Goal: Information Seeking & Learning: Learn about a topic

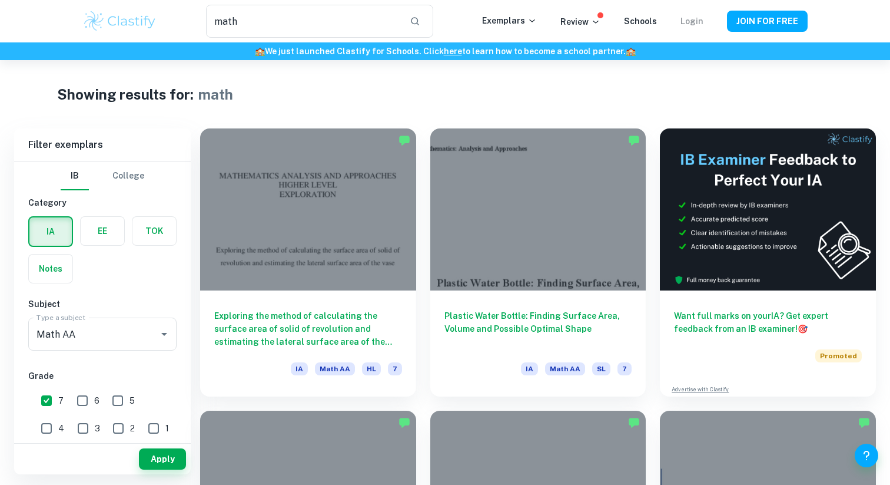
click at [691, 17] on link "Login" at bounding box center [692, 20] width 23 height 9
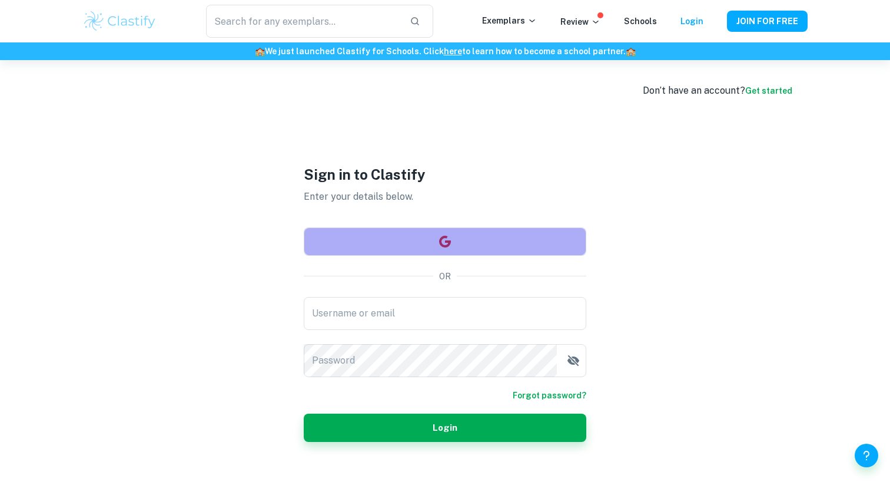
click at [522, 234] on button "button" at bounding box center [445, 241] width 283 height 28
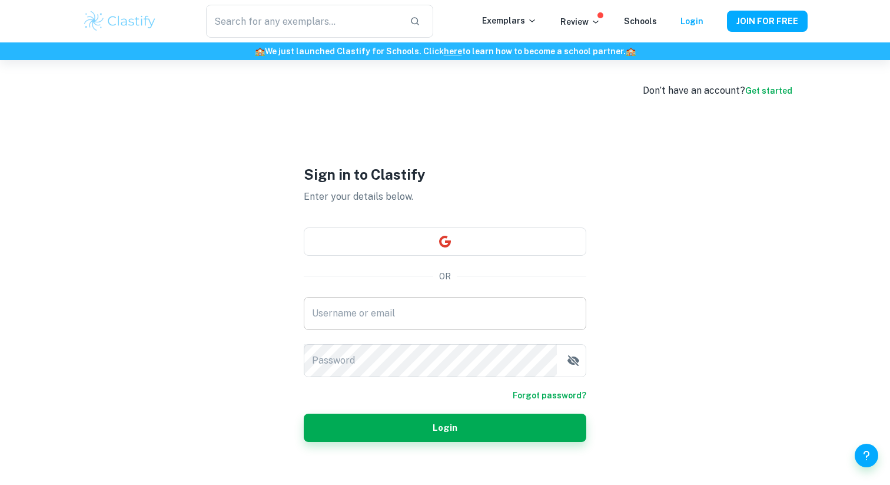
scroll to position [60, 0]
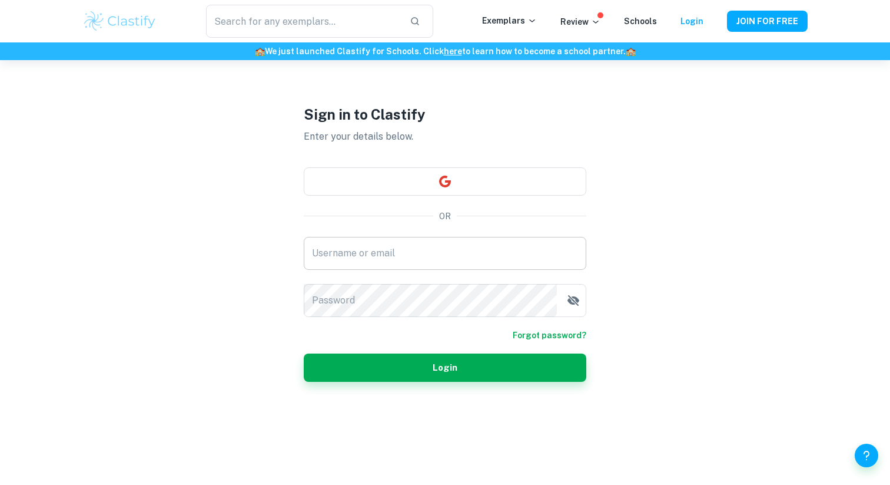
click at [412, 257] on input "Username or email" at bounding box center [445, 253] width 283 height 33
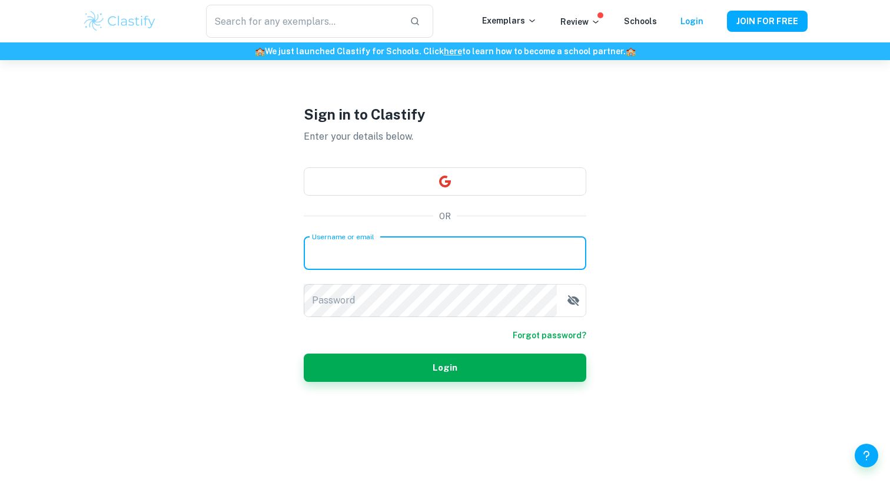
type input "skang@gwacasablanca.com"
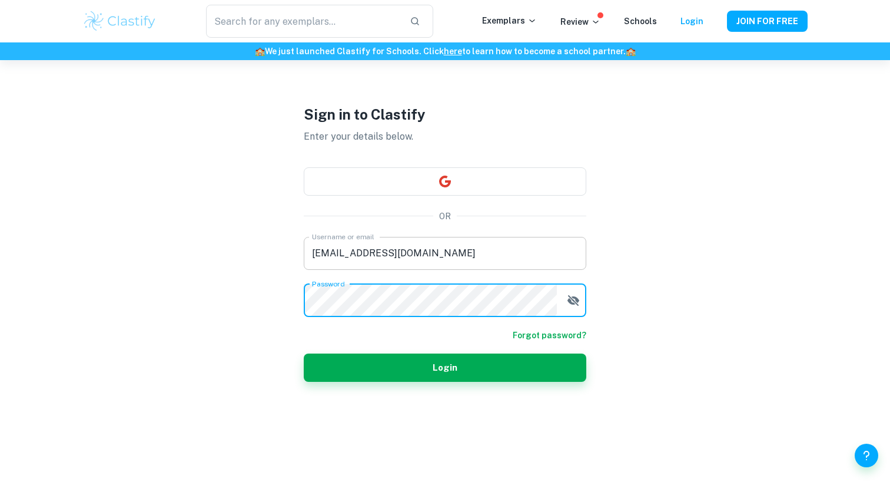
click at [304, 353] on button "Login" at bounding box center [445, 367] width 283 height 28
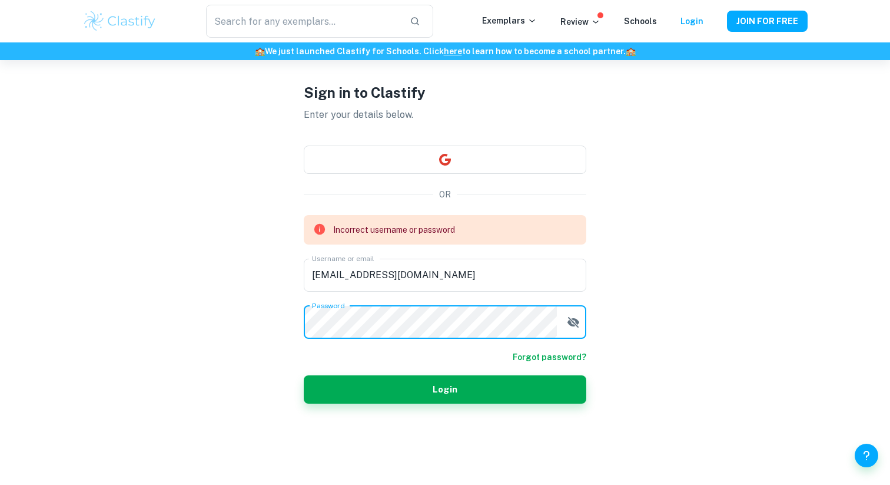
click at [185, 337] on div "Don’t have an account? Get started Sign in to Clastify Enter your details below…" at bounding box center [445, 242] width 754 height 485
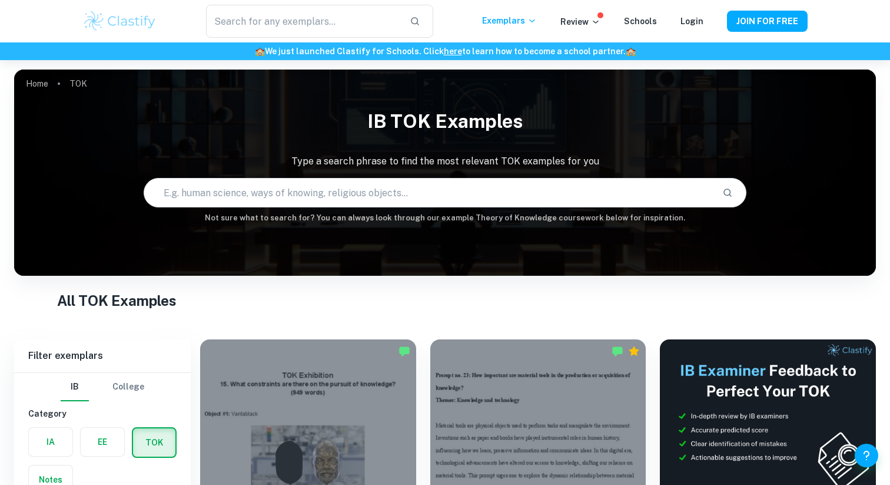
scroll to position [313, 0]
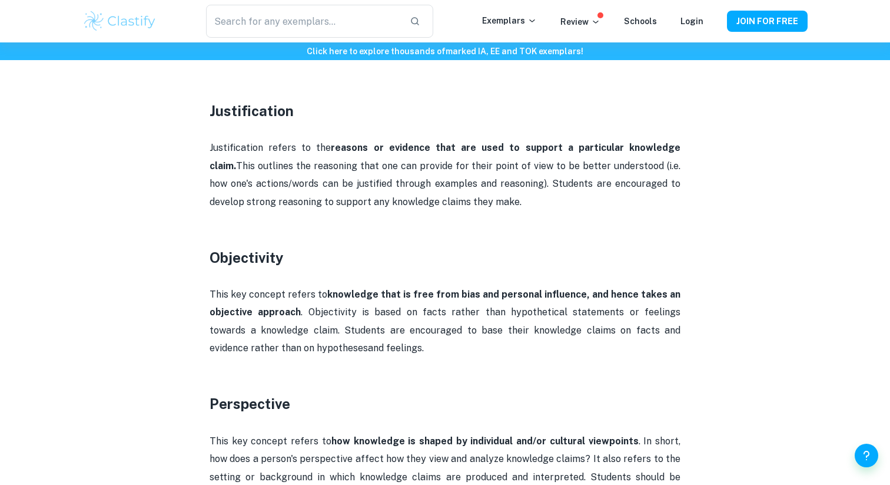
scroll to position [1475, 0]
